Goal: Transaction & Acquisition: Purchase product/service

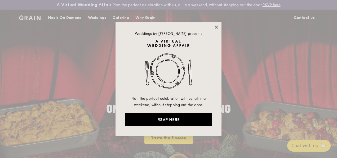
click at [215, 26] on icon at bounding box center [216, 27] width 5 height 5
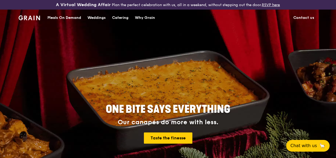
click at [64, 20] on div "Meals On Demand" at bounding box center [64, 18] width 34 height 16
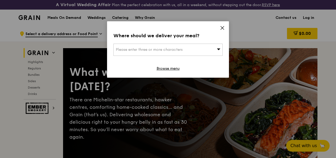
click at [223, 25] on icon at bounding box center [222, 27] width 5 height 5
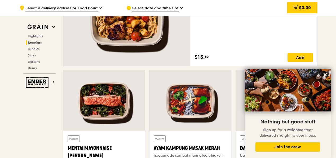
scroll to position [477, 0]
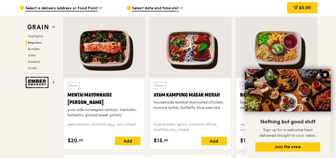
click at [326, 73] on icon at bounding box center [325, 74] width 3 height 3
